Goal: Task Accomplishment & Management: Use online tool/utility

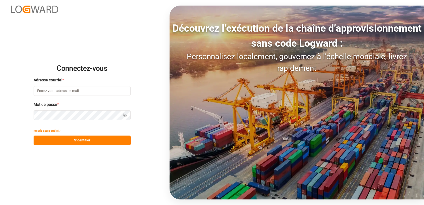
type input "[PERSON_NAME][EMAIL_ADDRESS][DOMAIN_NAME]"
click at [97, 141] on button "S'identifier" at bounding box center [82, 140] width 97 height 10
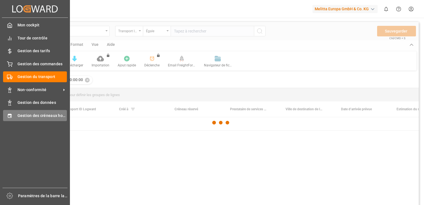
click at [12, 115] on div "Gestion des créneaux horaires Gestion des créneaux horaires" at bounding box center [35, 115] width 64 height 11
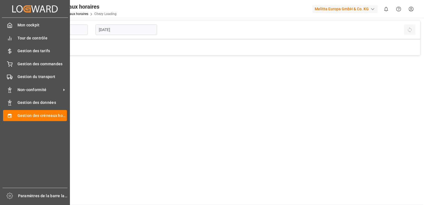
type input "Chezy Loading"
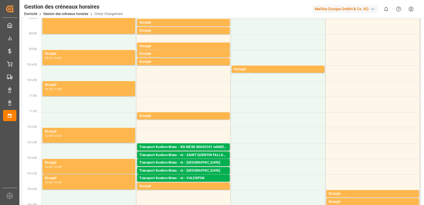
scroll to position [83, 0]
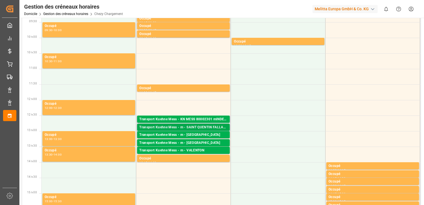
click at [204, 128] on div "Transport Kuehne Mess - m - SAINT QUENTIN FALLAVIER" at bounding box center [183, 128] width 88 height 6
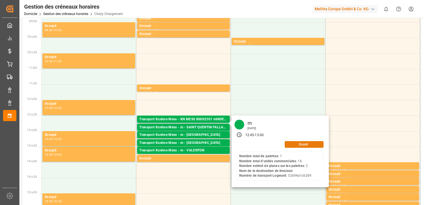
click at [297, 145] on button "Ouvrir" at bounding box center [304, 144] width 39 height 7
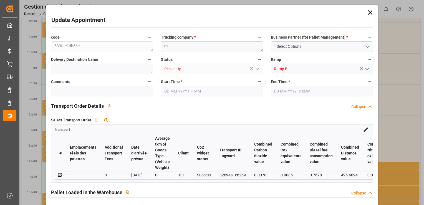
type input "0"
type input "1"
type input "0"
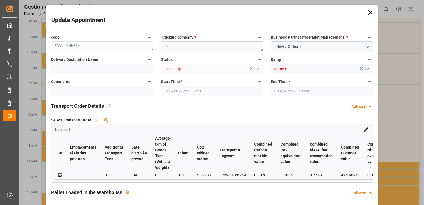
type input "0"
type input "2"
type input "1"
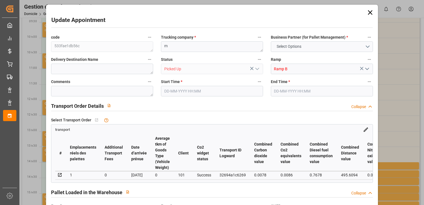
type input "47.66"
type input "0"
type input "47.66"
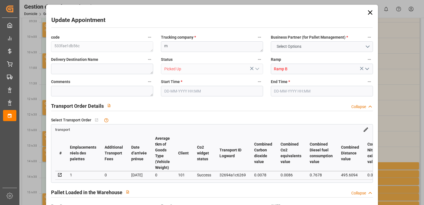
type input "0"
type input "1"
type input "21.025"
type input "53.528"
type input "156.096"
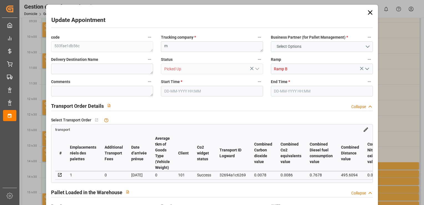
type input "38"
type input "1"
type input "16"
type input "2"
type input "101"
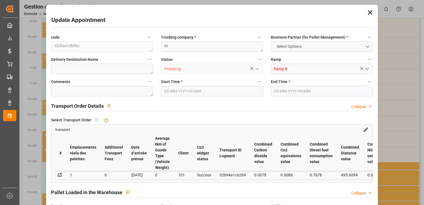
type input "30.529"
type input "0"
type input "4710.8598"
type input "0"
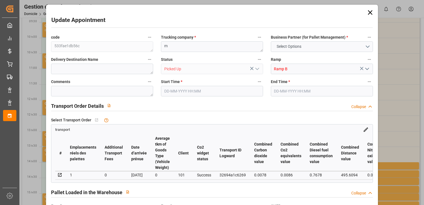
type input "21"
type input "35"
type input "[DATE] 12:45"
type input "[DATE] 13:00"
type input "[DATE] 12:01"
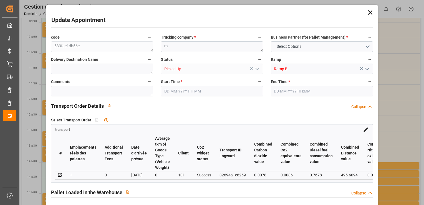
type input "[DATE] 12:00"
type input "[DATE]"
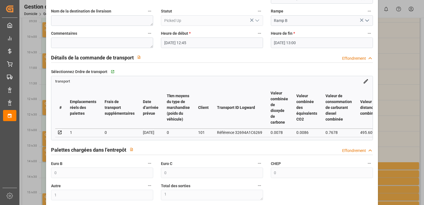
scroll to position [55, 0]
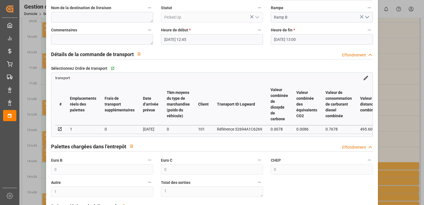
click at [334, 6] on label "Rampe" at bounding box center [322, 8] width 102 height 8
click at [366, 6] on button "Rampe" at bounding box center [369, 7] width 7 height 7
click at [360, 16] on div at bounding box center [212, 102] width 424 height 205
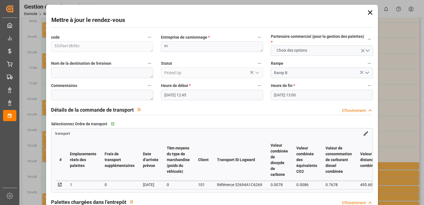
click at [371, 13] on icon at bounding box center [370, 13] width 8 height 8
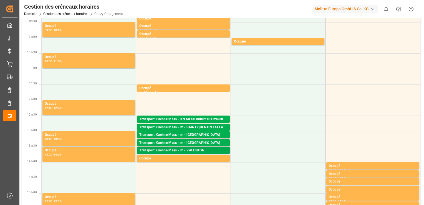
click at [194, 150] on div "Transport Kuehne Mess - m - VALENTON" at bounding box center [183, 151] width 88 height 6
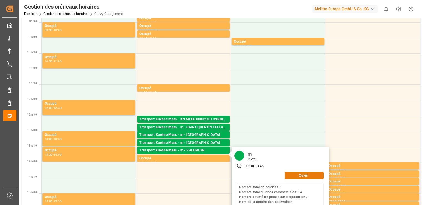
click at [290, 175] on button "Ouvrir" at bounding box center [304, 175] width 39 height 7
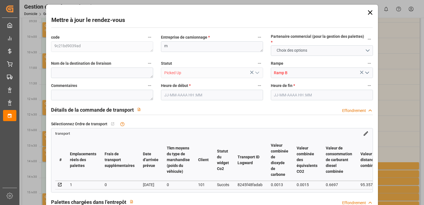
type input "0"
type input "1"
type input "0"
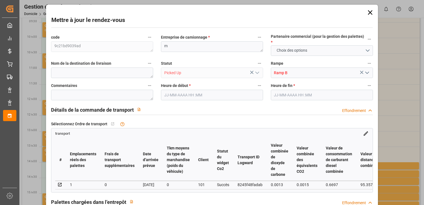
type input "0"
type input "2"
type input "1"
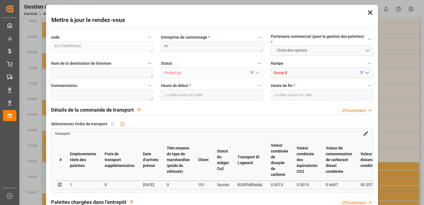
type input "37.71"
type input "0"
type input "37.71"
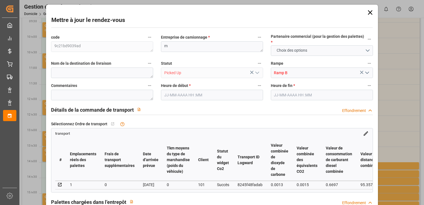
type input "0"
type input "1"
type input "18.397"
type input "49.712"
type input "136.584"
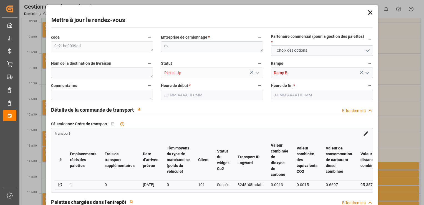
type input "94"
type input "1"
type input "14"
type input "2"
type input "101"
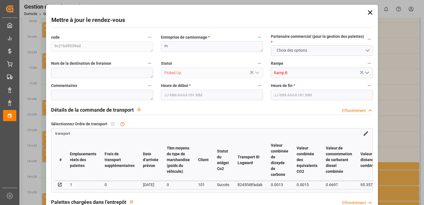
type input "26.713"
type input "0"
type input "4710.8598"
type input "0"
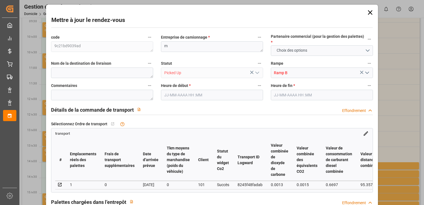
type input "21"
type input "35"
type input "[DATE] 13:30"
type input "[DATE] 13:45"
type input "[DATE] 12:04"
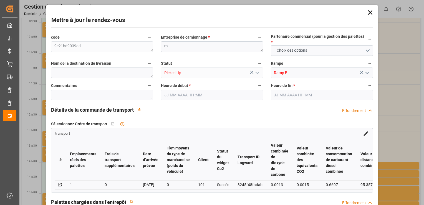
type input "[DATE] 12:03"
type input "[DATE]"
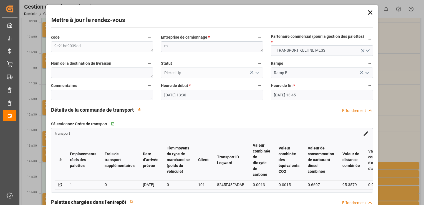
click at [368, 13] on icon at bounding box center [370, 12] width 4 height 4
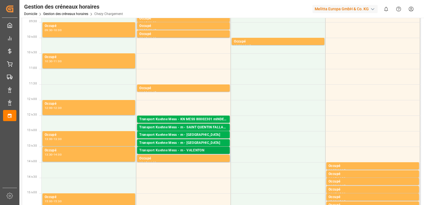
click at [178, 151] on div "Transport Kuehne Mess - m - VALENTON" at bounding box center [183, 151] width 88 height 6
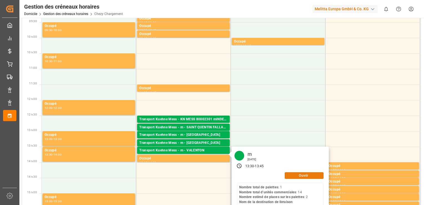
click at [293, 176] on button "Ouvrir" at bounding box center [304, 175] width 39 height 7
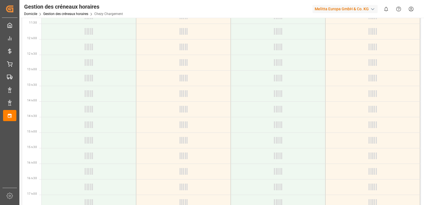
scroll to position [194, 0]
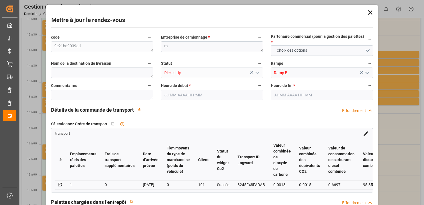
type input "0"
type input "1"
type input "0"
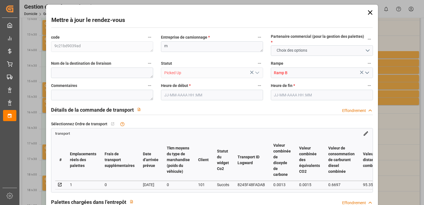
type input "0"
type input "2"
type input "1"
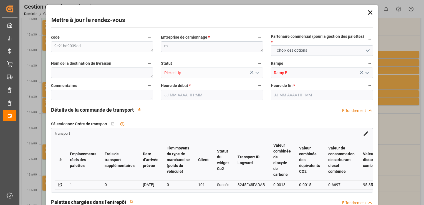
type input "37.71"
type input "0"
type input "37.71"
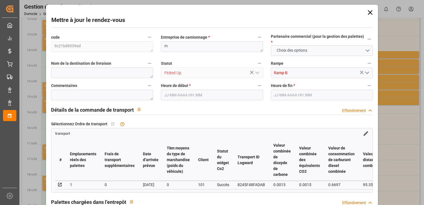
type input "0"
type input "1"
type input "18.397"
type input "49.712"
type input "136.584"
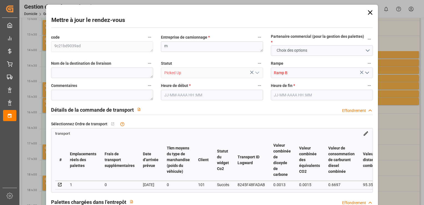
type input "94"
type input "1"
type input "14"
type input "2"
type input "101"
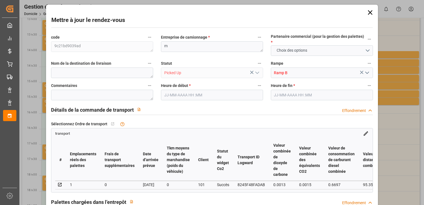
type input "26.713"
type input "0"
type input "4710.8598"
type input "0"
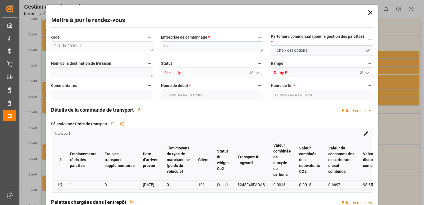
type input "21"
type input "35"
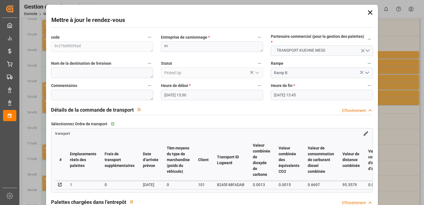
type input "[DATE] 13:30"
type input "[DATE] 13:45"
type input "[DATE] 12:04"
type input "[DATE] 12:03"
type input "[DATE]"
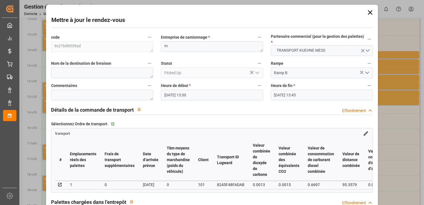
type input "[DATE]"
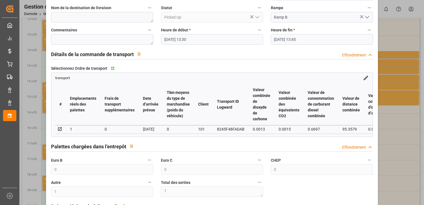
scroll to position [0, 0]
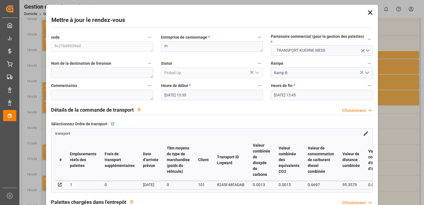
click at [368, 13] on icon at bounding box center [370, 13] width 8 height 8
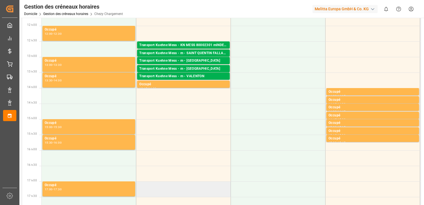
scroll to position [139, 0]
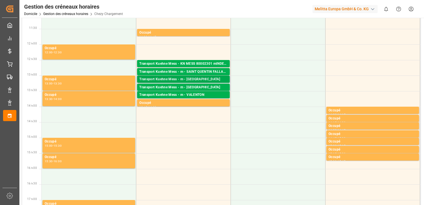
click at [193, 79] on div "Transport Kuehne Mess - m - [GEOGRAPHIC_DATA]" at bounding box center [183, 80] width 88 height 6
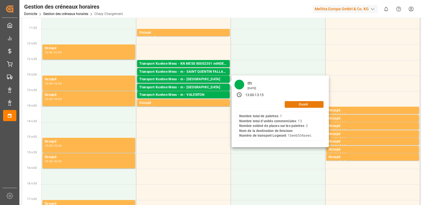
click at [292, 106] on button "Ouvrir" at bounding box center [304, 104] width 39 height 7
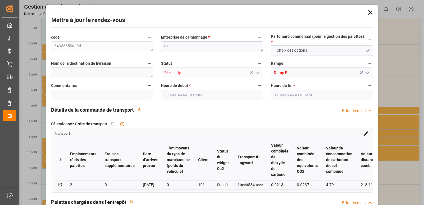
type input "2"
type input "0"
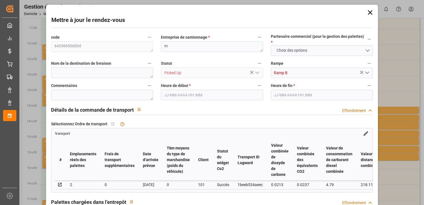
type input "0"
type input "2"
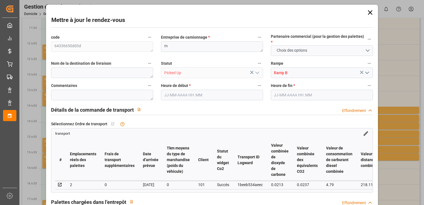
type input "69.7439"
type input "0"
type input "69.7439"
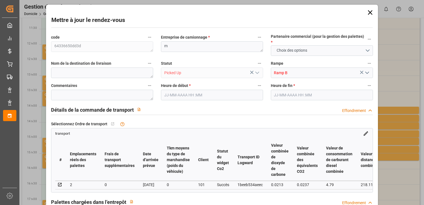
type input "0"
type input "2"
type input "140.049"
type input "235.224"
type input "1768.345"
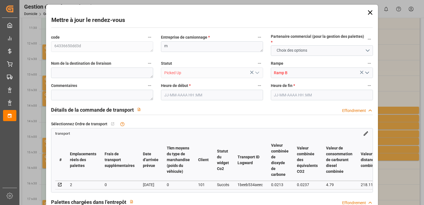
type input "62"
type input "1"
type input "13"
type input "2"
type input "101"
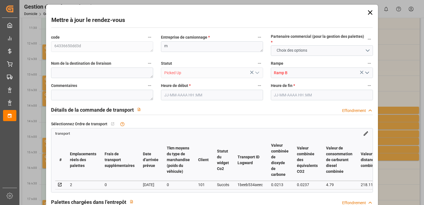
type input "188.32"
type input "0"
type input "4710.8598"
type input "0"
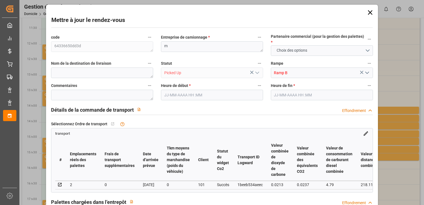
type input "21"
type input "35"
type input "[DATE] 13:00"
type input "[DATE] 13:15"
type input "[DATE] 12:02"
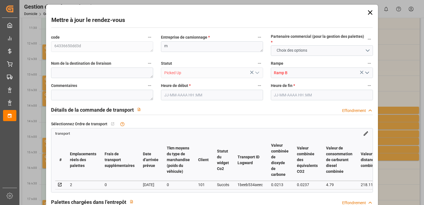
type input "[DATE] 12:01"
type input "[DATE]"
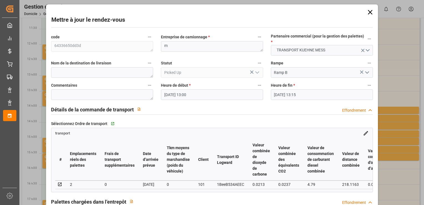
scroll to position [0, 0]
click at [370, 11] on icon at bounding box center [370, 12] width 4 height 4
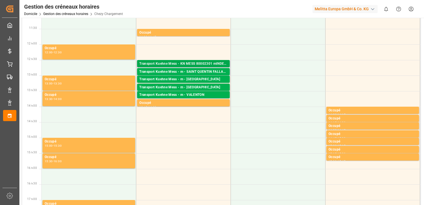
click at [195, 64] on div "Transport Kuehne Mess - KN MESS 80002301 mINDEN - [GEOGRAPHIC_DATA]" at bounding box center [183, 64] width 88 height 6
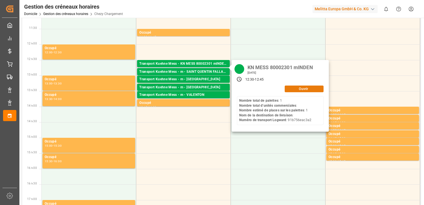
click at [297, 90] on button "Ouvrir" at bounding box center [304, 88] width 39 height 7
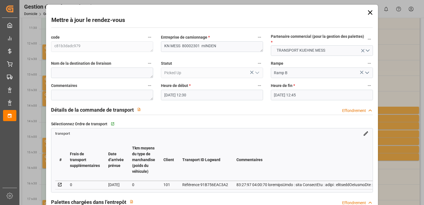
click at [369, 12] on icon at bounding box center [370, 13] width 8 height 8
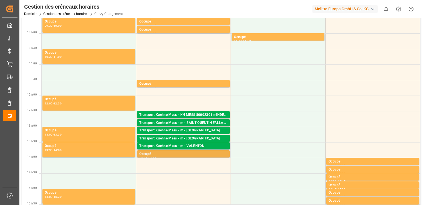
scroll to position [55, 0]
